Goal: Task Accomplishment & Management: Use online tool/utility

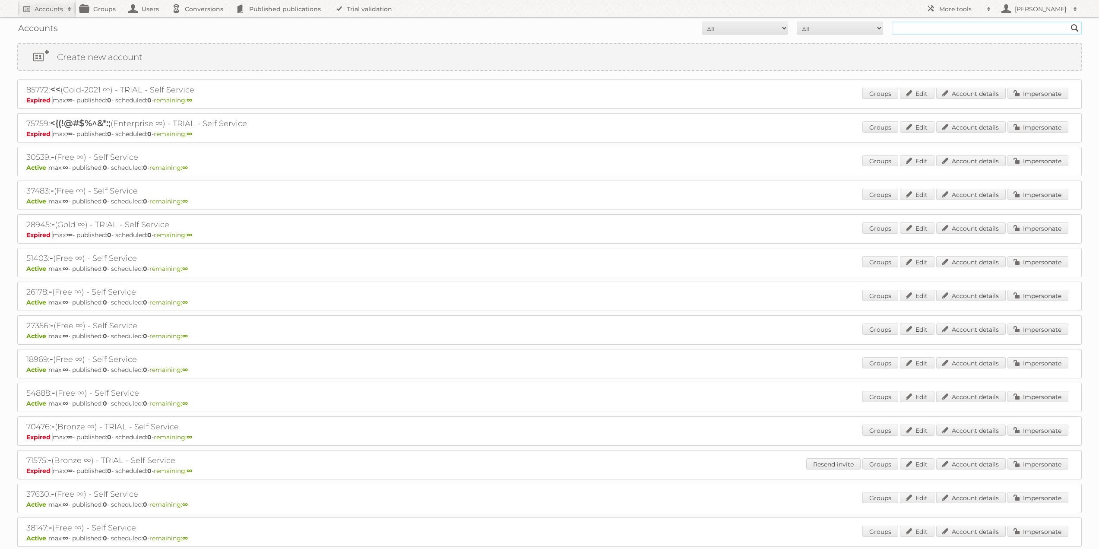
click at [904, 26] on input "text" at bounding box center [987, 28] width 190 height 13
type input "limbov"
click at [1069, 22] on input "Search" at bounding box center [1075, 28] width 13 height 13
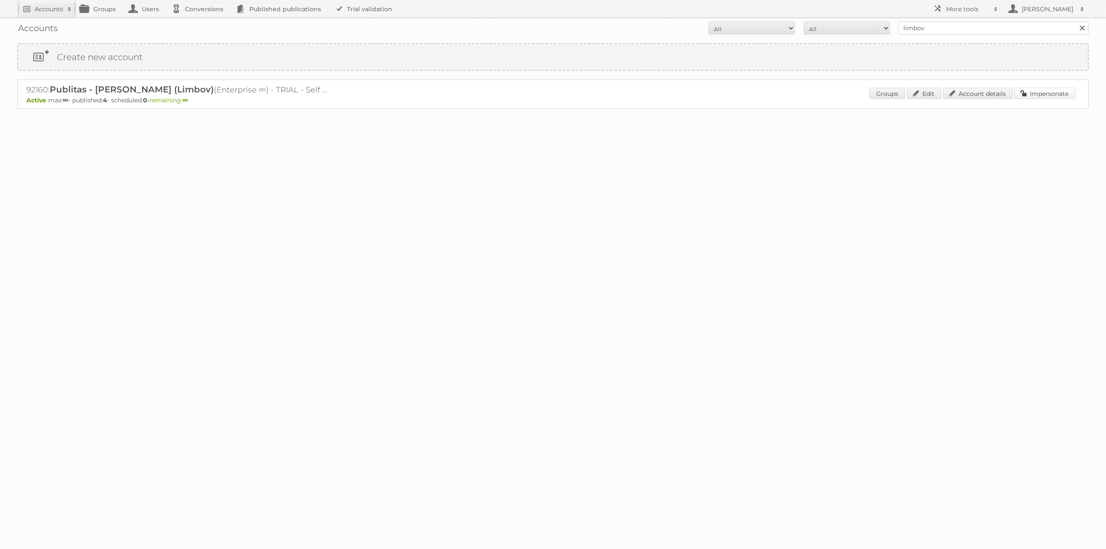
click at [1038, 96] on link "Impersonate" at bounding box center [1044, 93] width 61 height 11
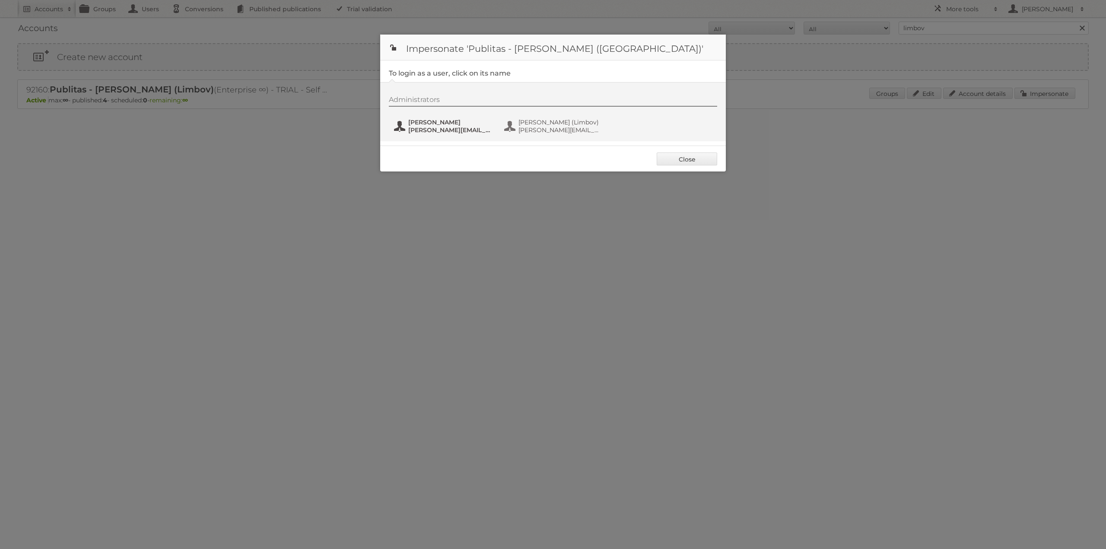
click at [450, 130] on span "[PERSON_NAME][EMAIL_ADDRESS][DOMAIN_NAME]" at bounding box center [450, 130] width 84 height 8
